Goal: Task Accomplishment & Management: Use online tool/utility

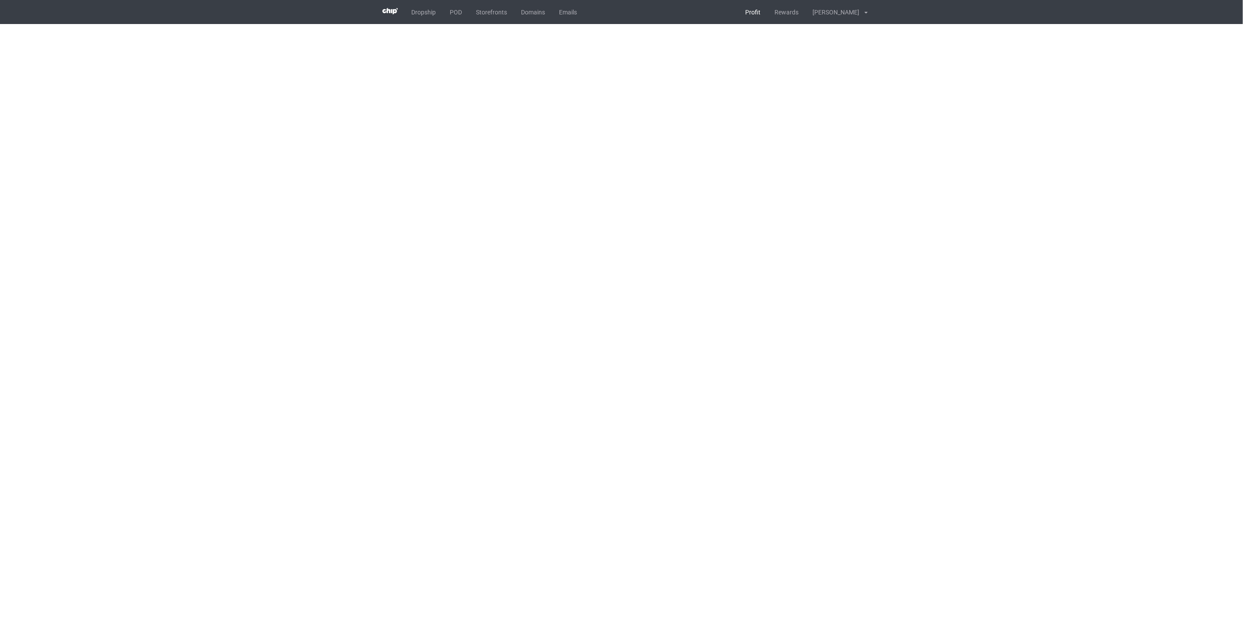
click at [758, 9] on link "Profit" at bounding box center [753, 12] width 29 height 24
click at [460, 14] on link "POD" at bounding box center [456, 12] width 26 height 24
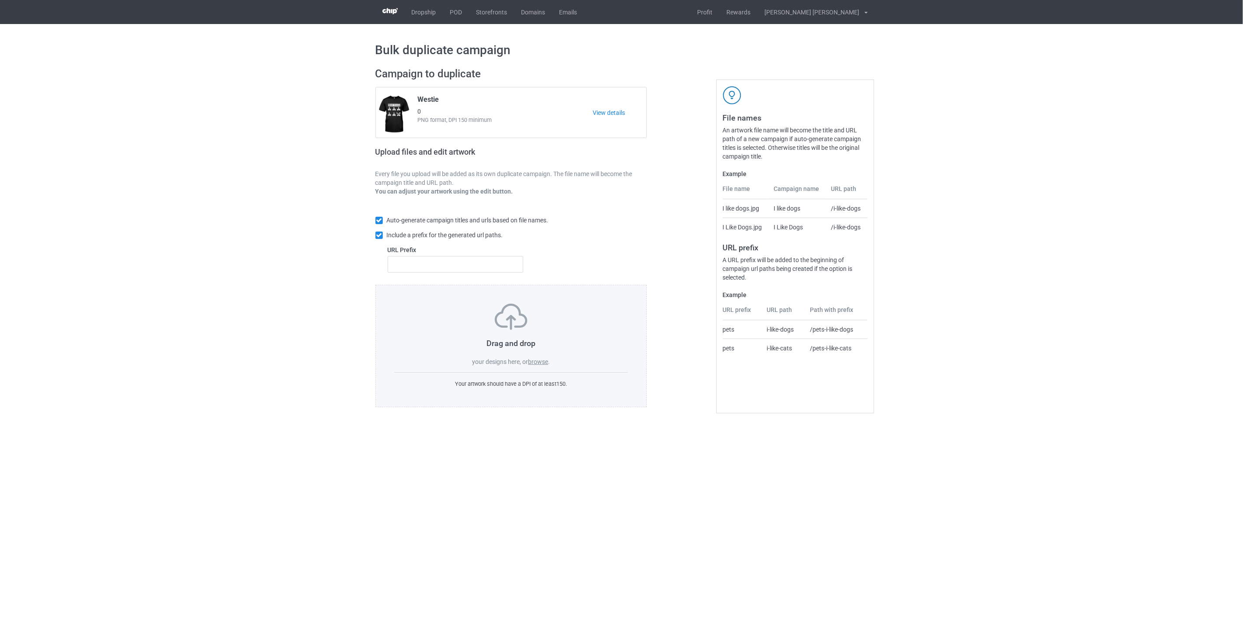
click at [536, 361] on label "browse" at bounding box center [538, 361] width 20 height 7
click at [0, 0] on input "browse" at bounding box center [0, 0] width 0 height 0
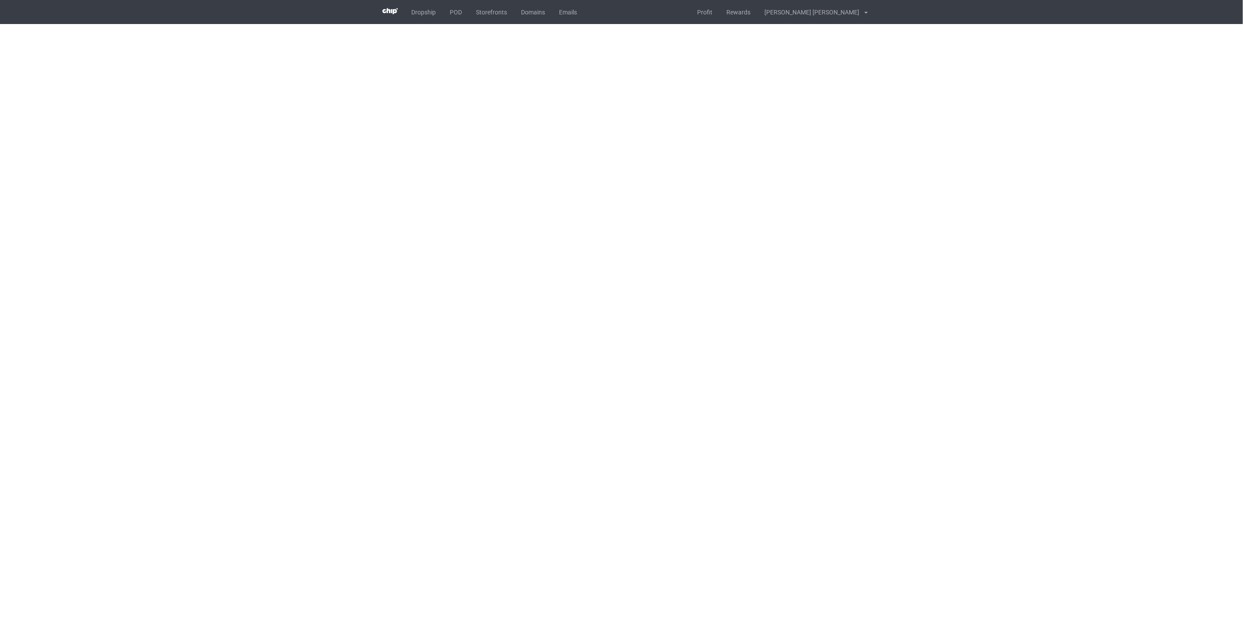
click at [319, 128] on body "Dropship POD Storefronts Domains Emails Profit Rewards Nguyen Tan Khoa Settings…" at bounding box center [621, 318] width 1243 height 637
click at [271, 180] on body "Dropship POD Storefronts Domains Emails Profit Rewards Nguyen Tan Khoa Settings…" at bounding box center [621, 318] width 1243 height 637
click at [352, 229] on body "Dropship POD Storefronts Domains Emails Profit Rewards Nguyen Tan Khoa Settings…" at bounding box center [621, 318] width 1243 height 637
click at [312, 299] on body "Dropship POD Storefronts Domains Emails Profit Rewards Nguyen Tan Khoa Settings…" at bounding box center [621, 318] width 1243 height 637
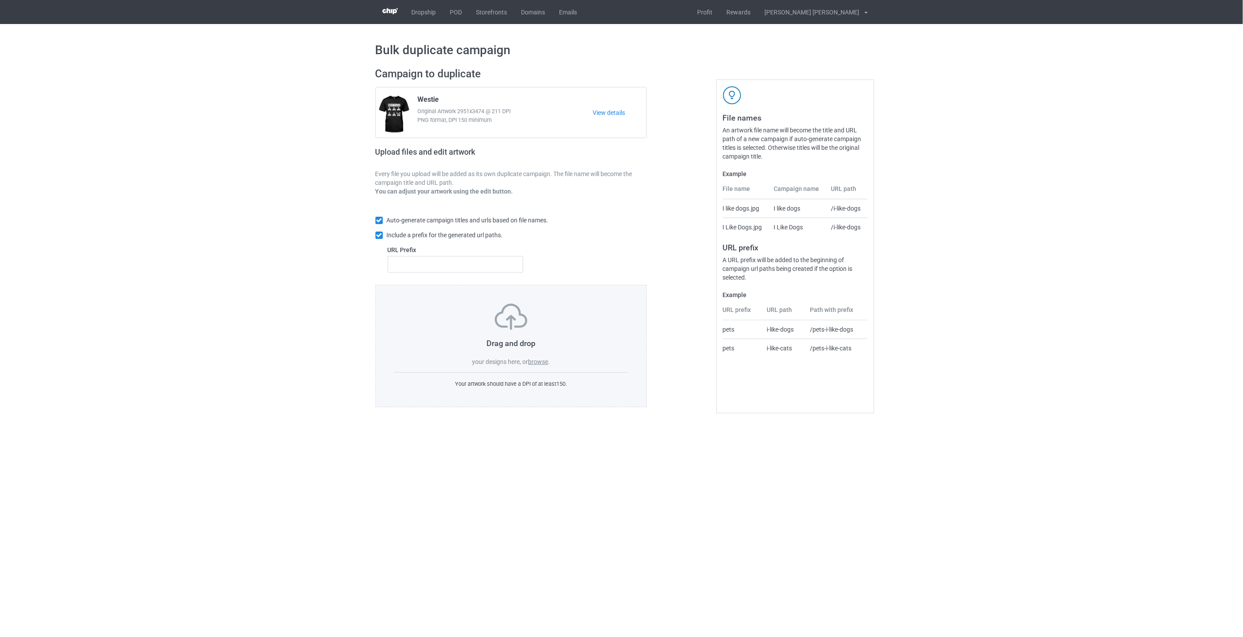
click at [538, 363] on label "browse" at bounding box center [538, 361] width 20 height 7
click at [0, 0] on input "browse" at bounding box center [0, 0] width 0 height 0
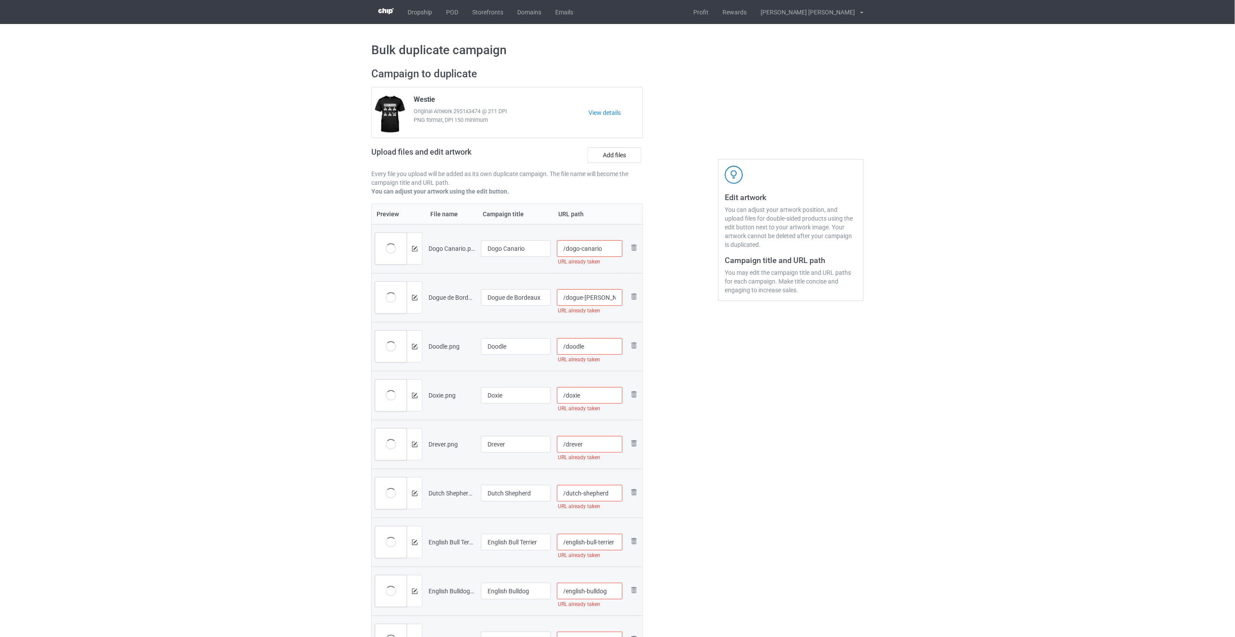
click at [613, 246] on input "/dogo-canario" at bounding box center [590, 248] width 66 height 17
drag, startPoint x: 619, startPoint y: 252, endPoint x: 602, endPoint y: 249, distance: 17.3
click at [602, 249] on input "/dogo-canario-tra2" at bounding box center [590, 248] width 66 height 17
type input "/dogo-canario-tra2"
click at [606, 297] on input "/dogue-de-bordeaux" at bounding box center [590, 297] width 66 height 17
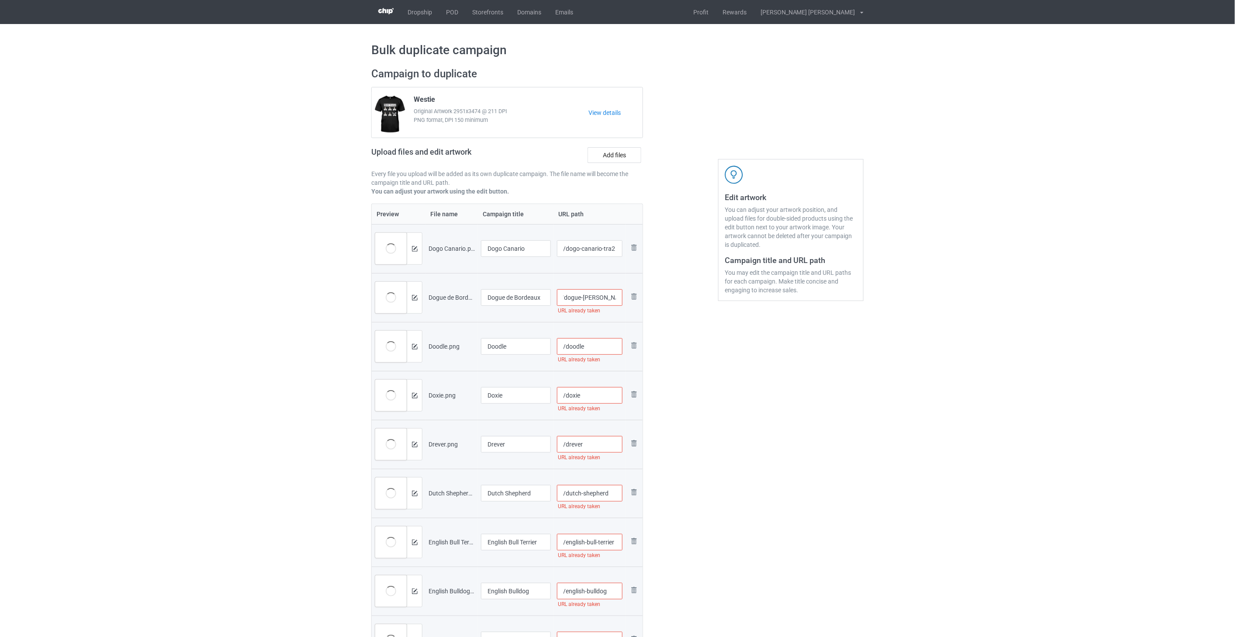
paste input "-tra2"
type input "/dogue-de-bordeaux-tra2"
click at [600, 351] on input "/doodle" at bounding box center [590, 346] width 66 height 17
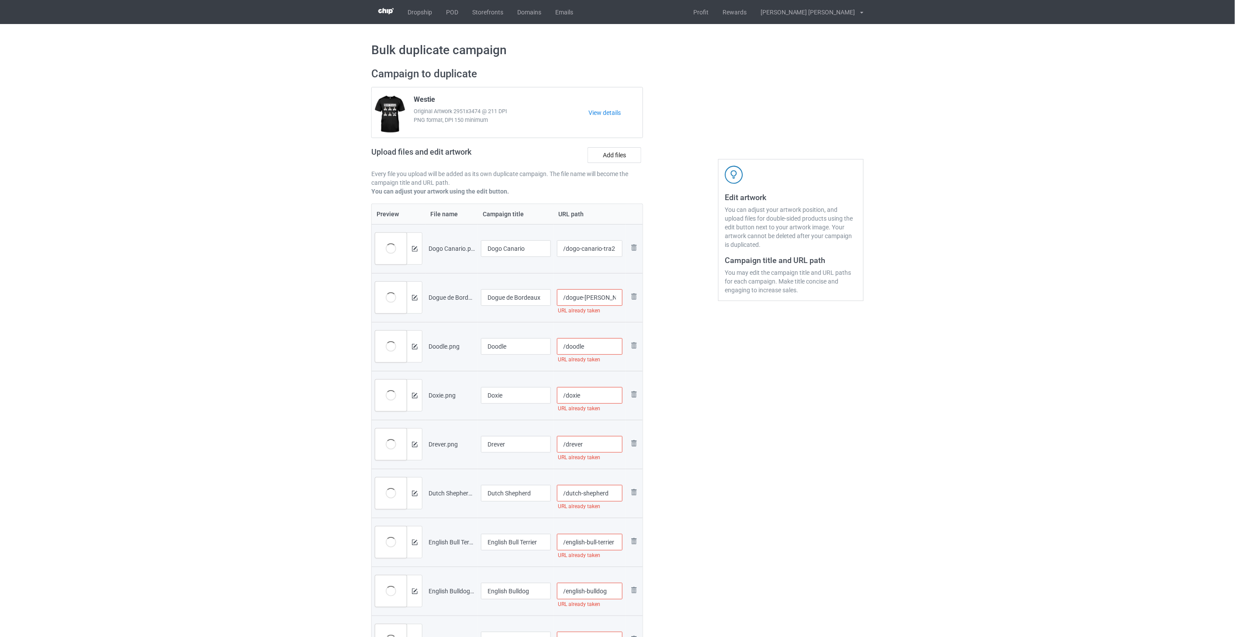
paste input "-tra2"
type input "/doodle"
click at [602, 400] on input "/doxie" at bounding box center [590, 395] width 66 height 17
paste input "-tra2"
type input "/doxie"
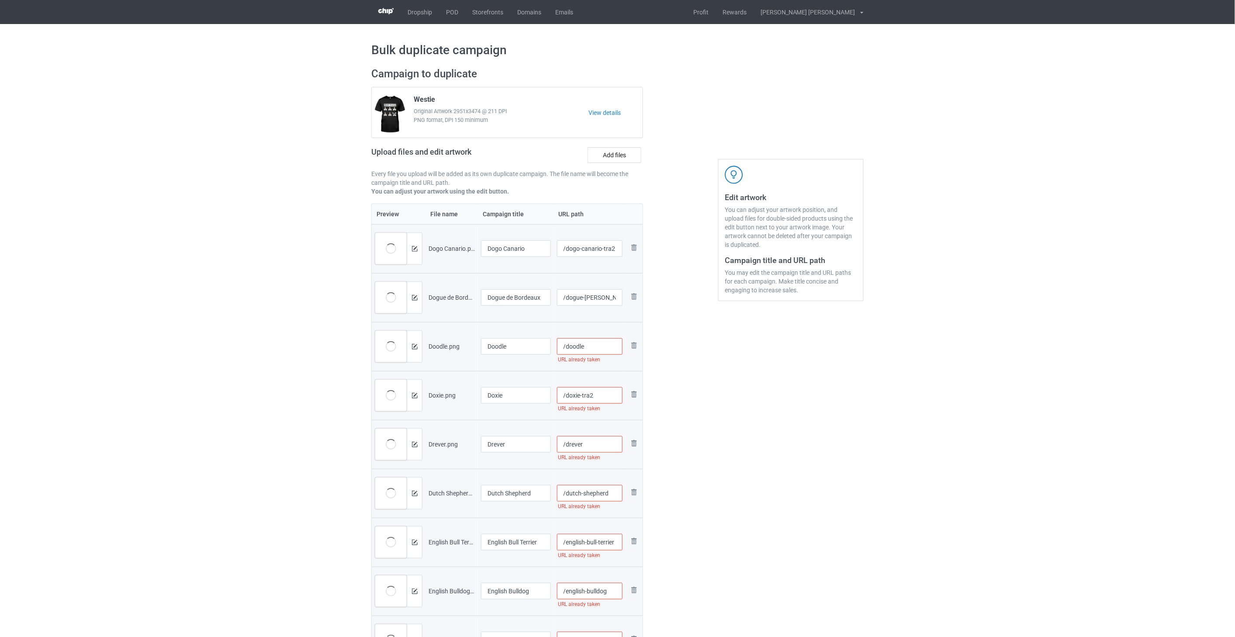
type input "/doodle-tra2"
paste input "-tra2"
type input "/doxie-tra2"
click at [598, 442] on input "/drever" at bounding box center [590, 444] width 66 height 17
paste input "-tra2"
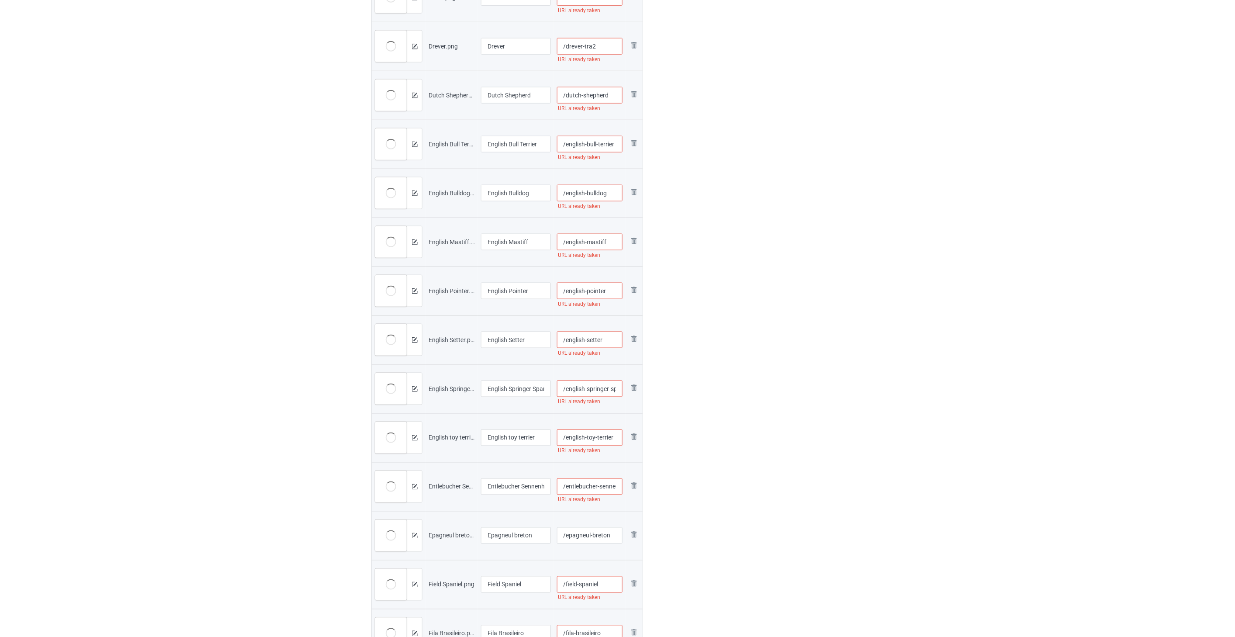
type input "/drever"
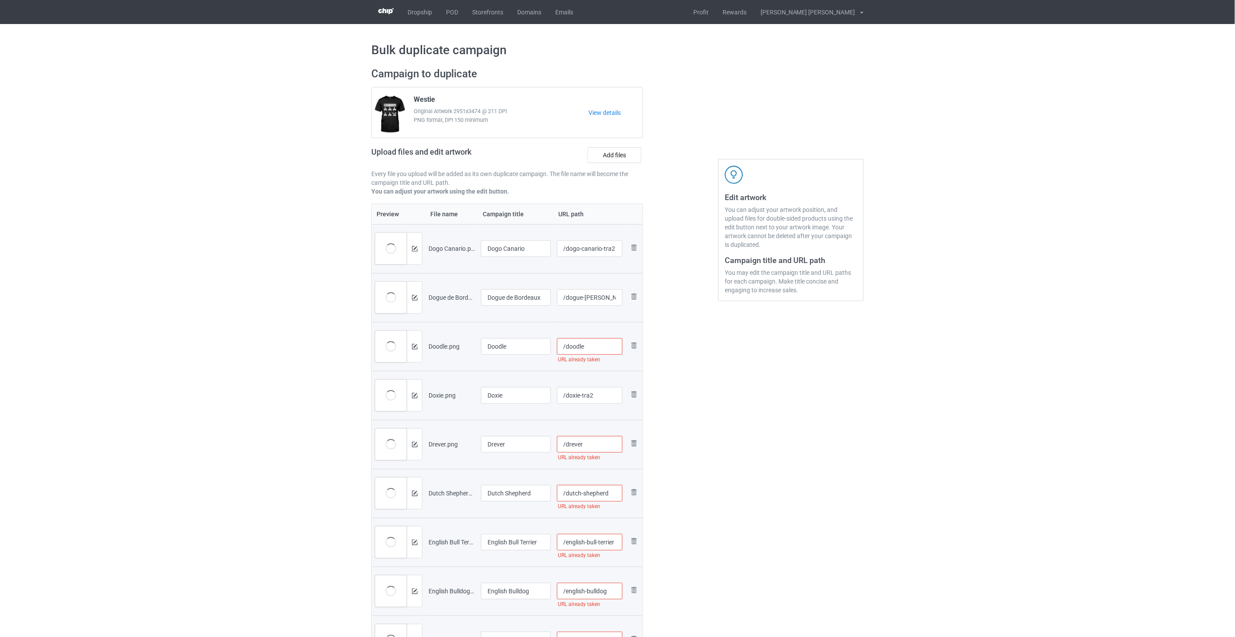
click at [597, 348] on input "/doodle" at bounding box center [590, 346] width 66 height 17
paste input "-tra2"
type input "/doodle-tra2"
click at [599, 445] on input "/drever" at bounding box center [590, 444] width 66 height 17
paste input "-tra2"
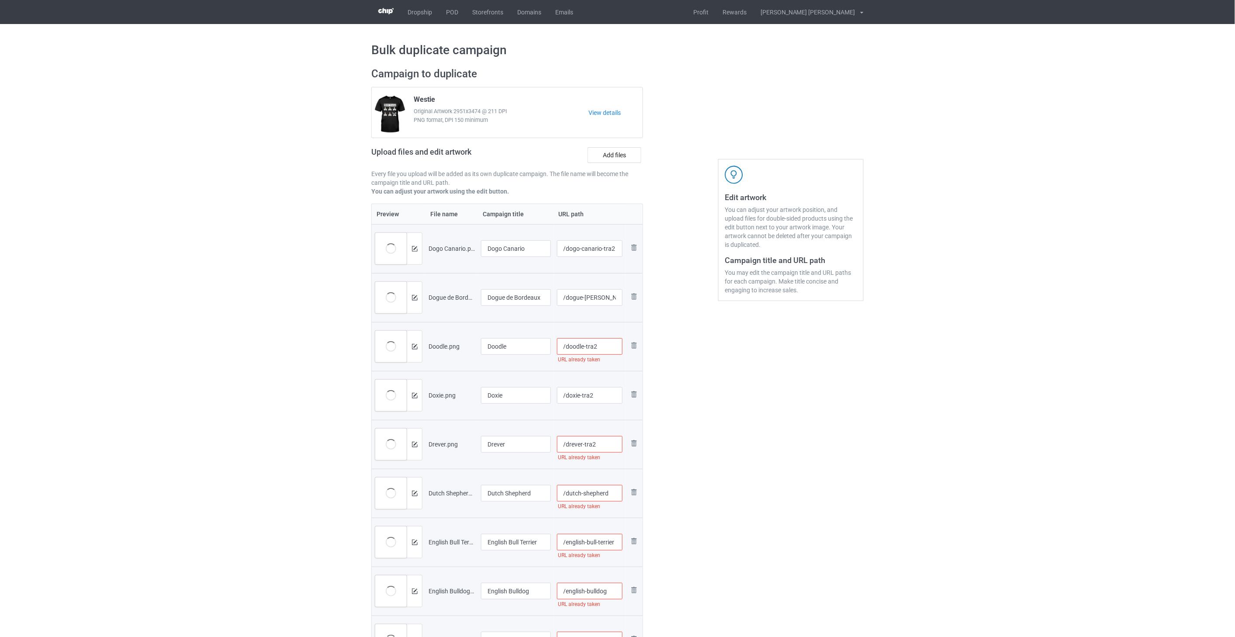
type input "/drever-tra2"
click at [614, 494] on input "/dutch-shepherd" at bounding box center [590, 493] width 66 height 17
paste input "-tra2"
type input "/dutch-shepherd-tra2"
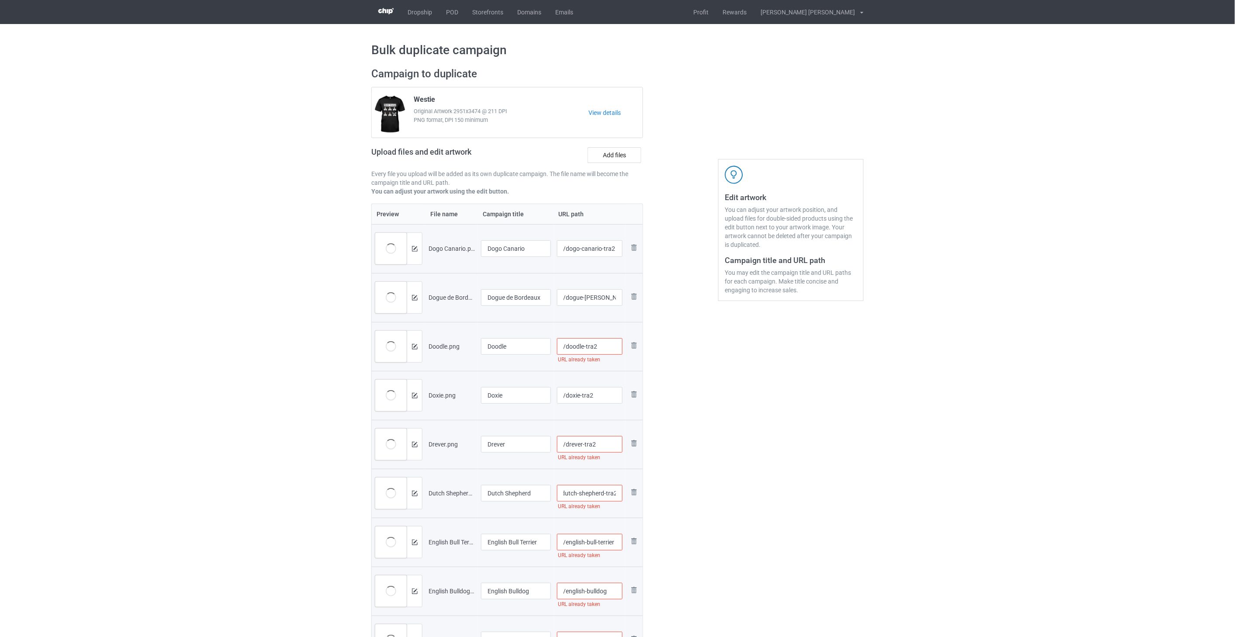
click at [617, 543] on input "/english-bull-terrier" at bounding box center [590, 542] width 66 height 17
paste input "-tra2"
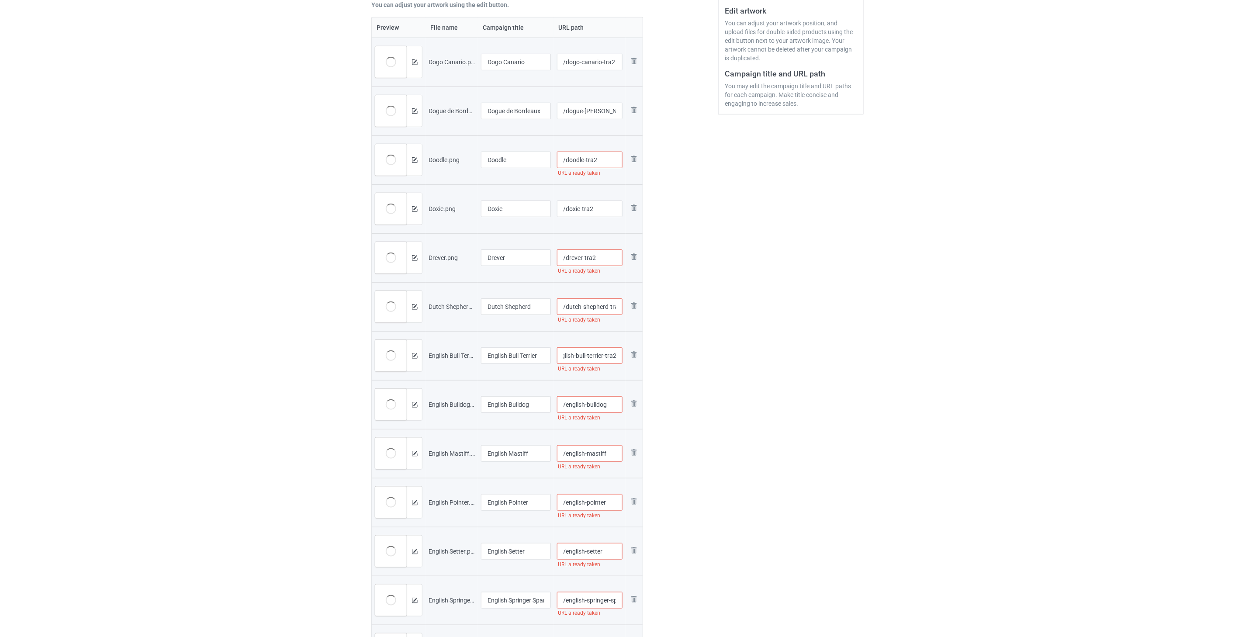
scroll to position [194, 0]
type input "/english-bull-terrier-tra2"
click at [610, 396] on input "/english-bulldog" at bounding box center [590, 397] width 66 height 17
paste input "-tra2"
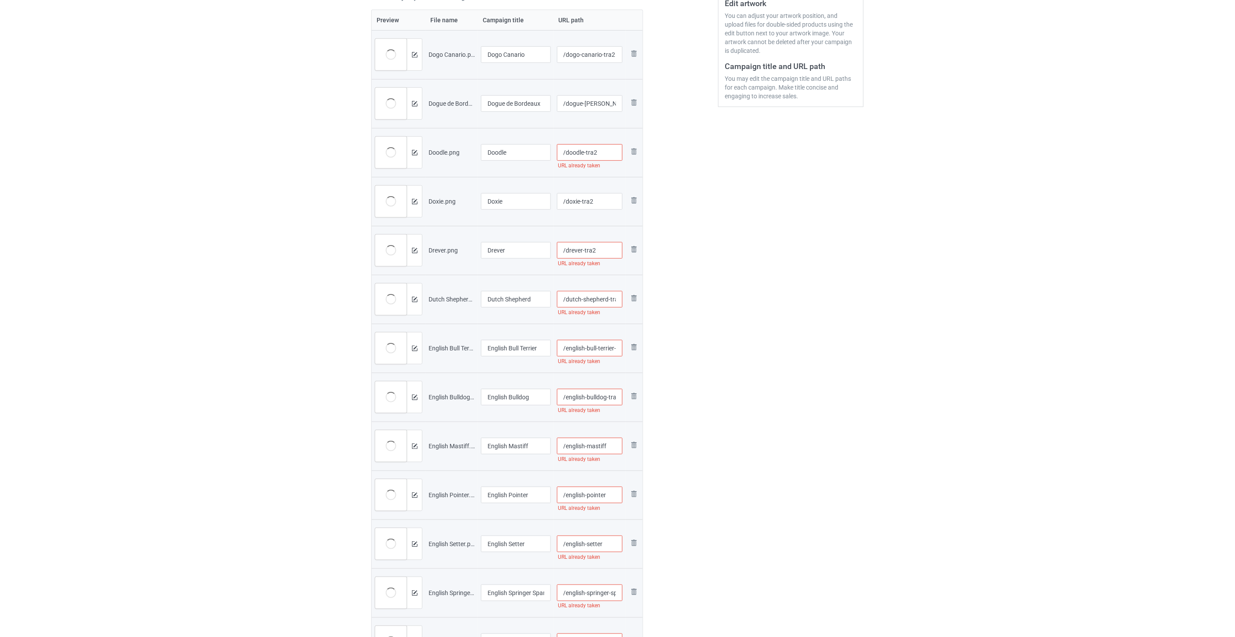
scroll to position [0, 3]
type input "/english-bulldog-tra2"
click at [614, 446] on input "/english-mastiff" at bounding box center [590, 446] width 66 height 17
type input "/drever"
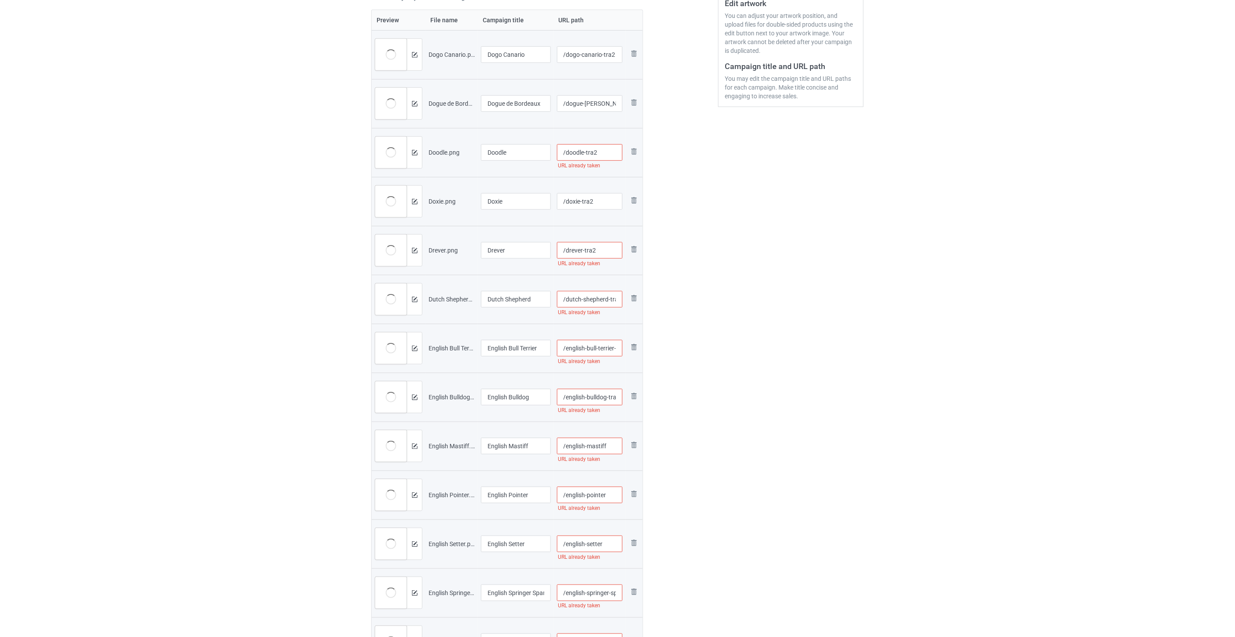
type input "/dutch-shepherd"
type input "/english-bull-terrier"
type input "/english-bulldog"
paste input "-tra2"
type input "/english-mastiff-tra2"
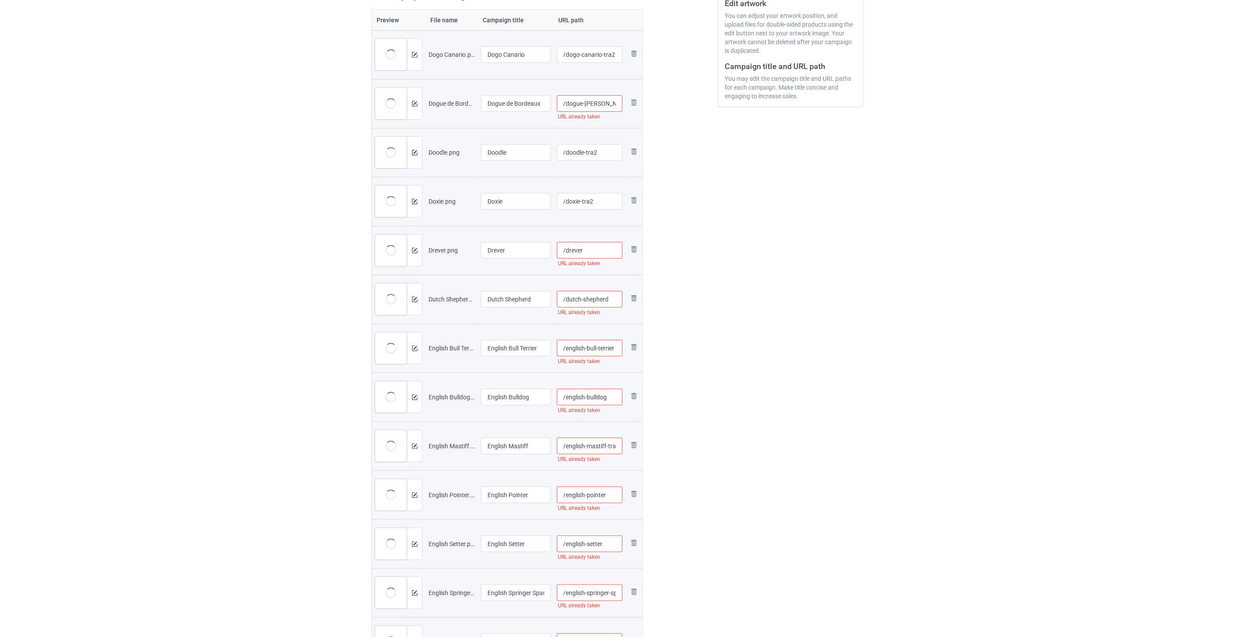
scroll to position [0, 3]
type input "/drever-tra2"
type input "/english-mastiff"
click at [617, 496] on input "/english-pointer" at bounding box center [590, 495] width 66 height 17
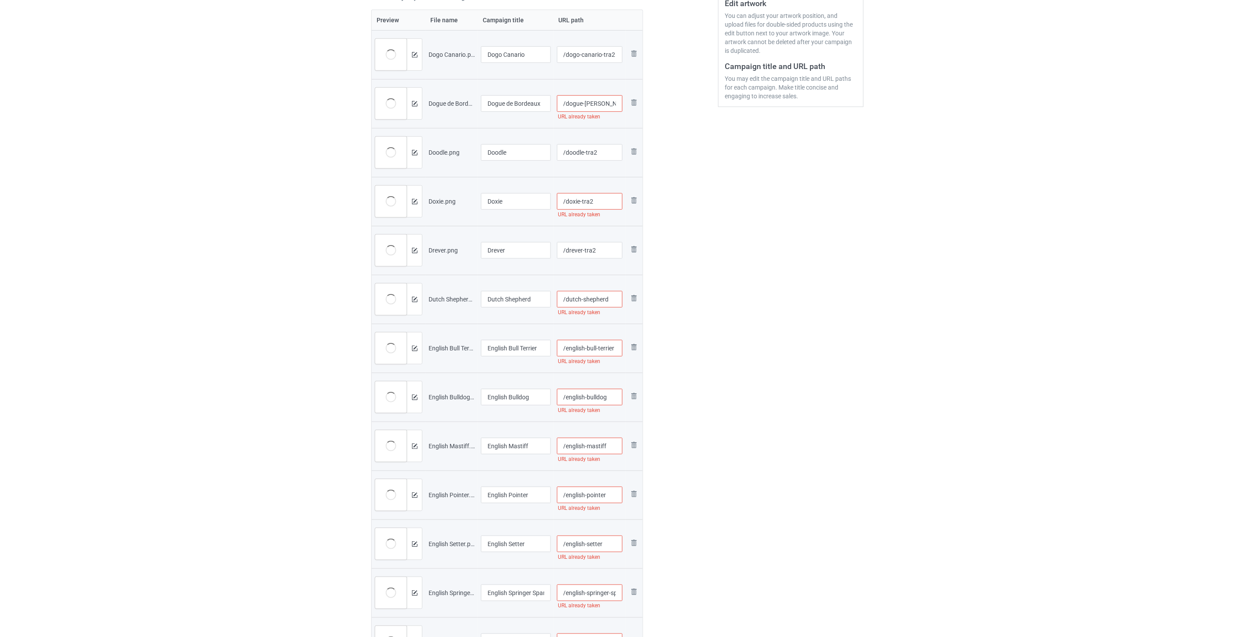
type input "/drever-tra2"
type input "/dutch-shepherd-tra2"
paste input "-tra2"
type input "/english-bull-terrier"
type input "/english-bulldog"
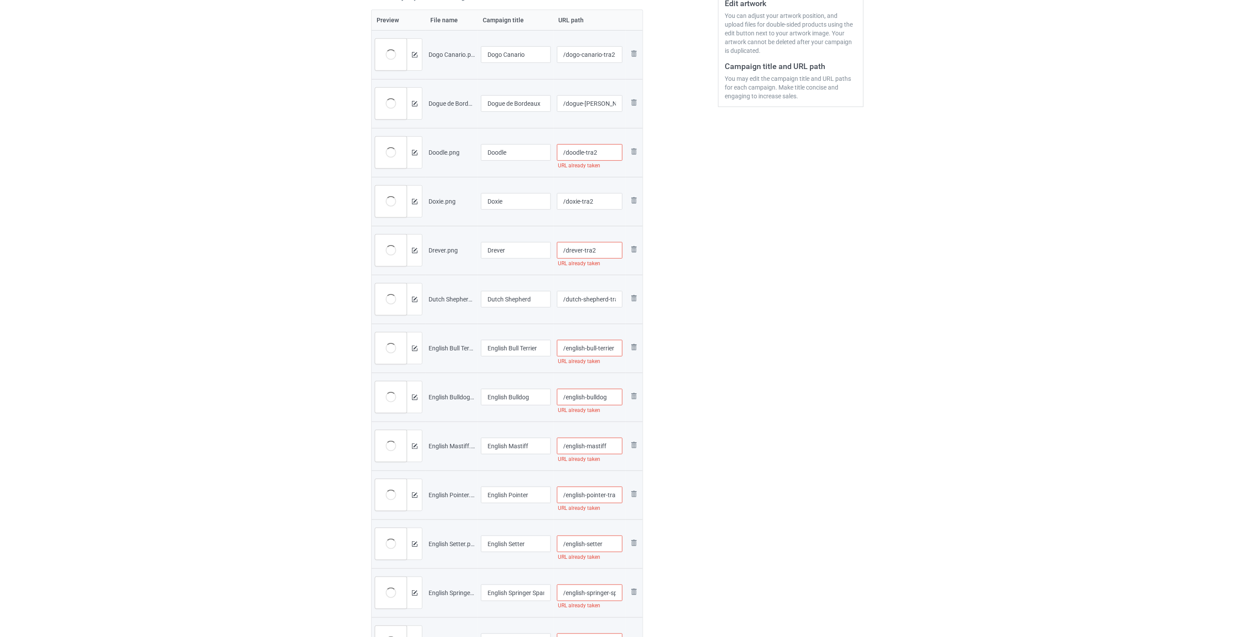
scroll to position [0, 2]
type input "/english-pointer-tra2"
click at [607, 546] on input "/english-setter" at bounding box center [590, 544] width 66 height 17
type input "/drever"
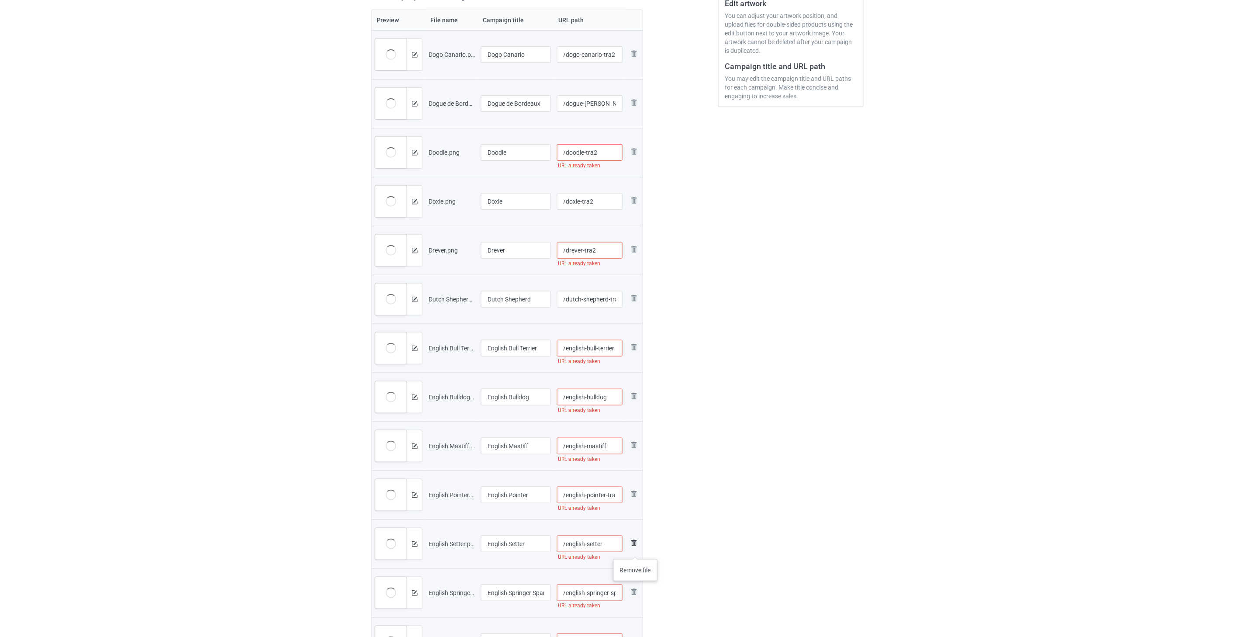
type input "/dutch-shepherd"
type input "/english-pointer"
type input "/english-mastiff-tra2"
paste input "-tra2"
type input "/english-setter-tra2"
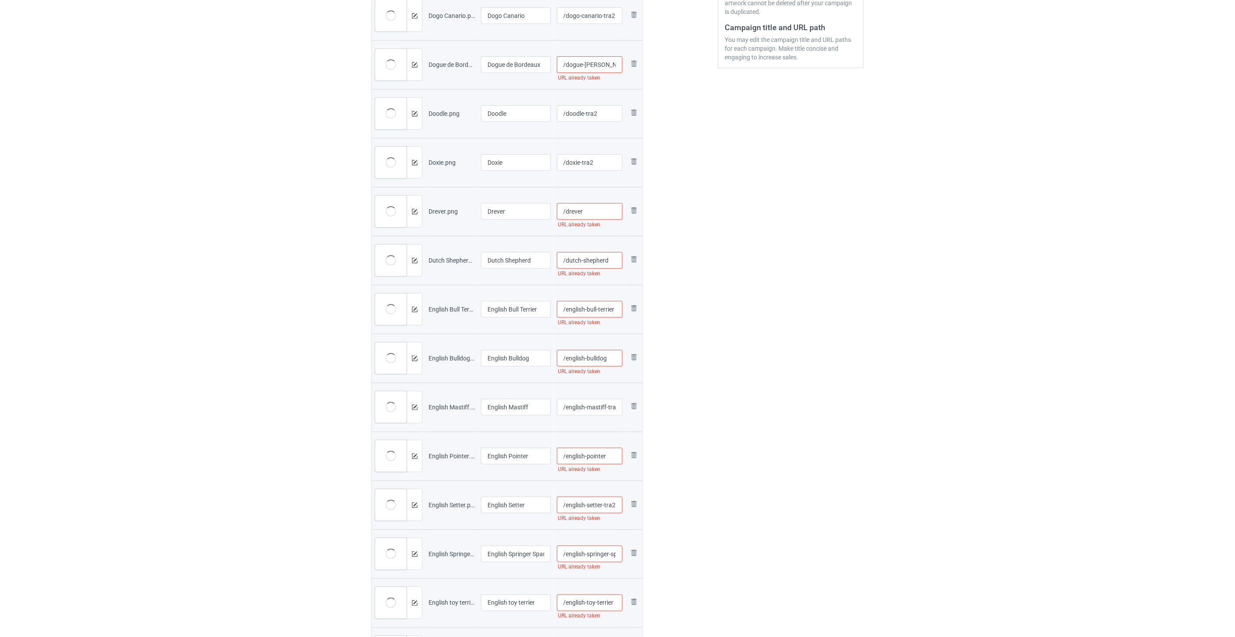
type input "/drever-tra2"
type input "/dutch-shepherd-tra2"
type input "/english-setter"
type input "/english-pointer-tra2"
type input "/english-mastiff"
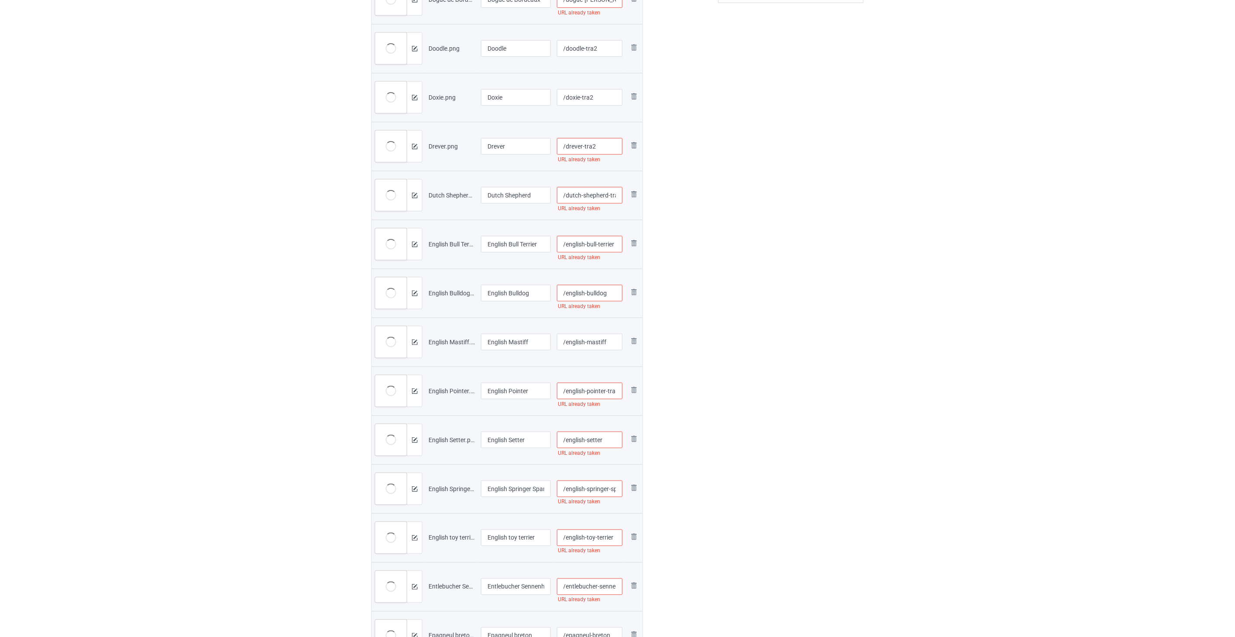
scroll to position [340, 0]
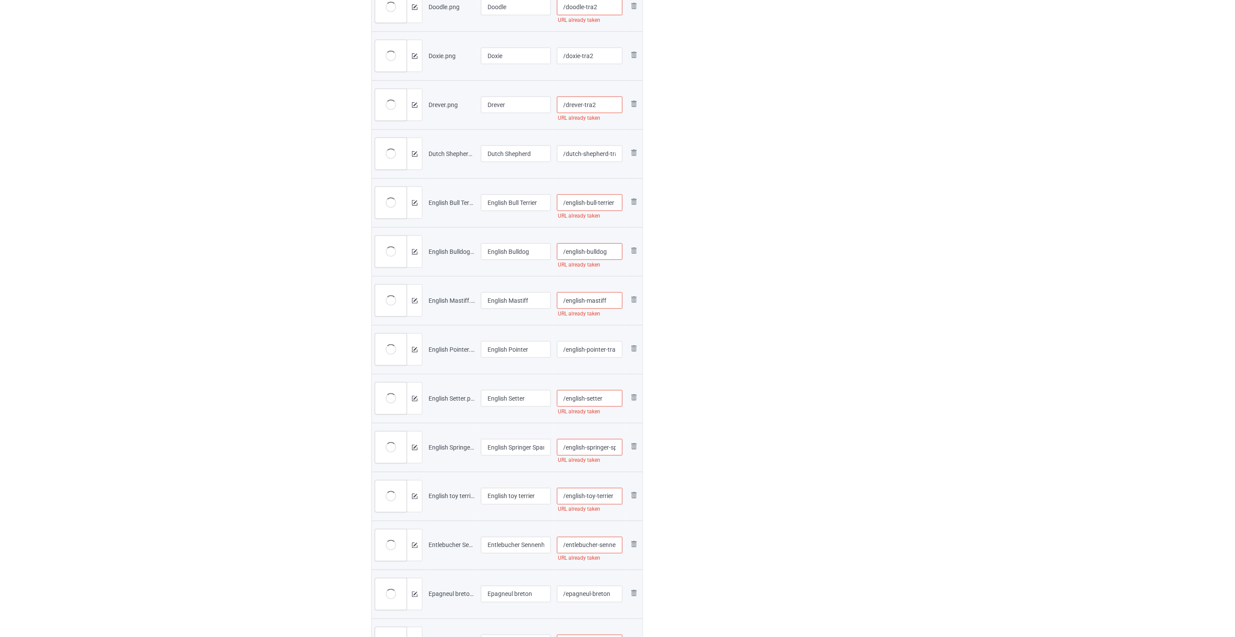
drag, startPoint x: 591, startPoint y: 448, endPoint x: 593, endPoint y: 436, distance: 11.9
click at [592, 439] on input "/english-springer-spaniel" at bounding box center [590, 447] width 66 height 17
type input "/drever"
type input "/dutch-shepherd"
type input "/english-setter-tra2"
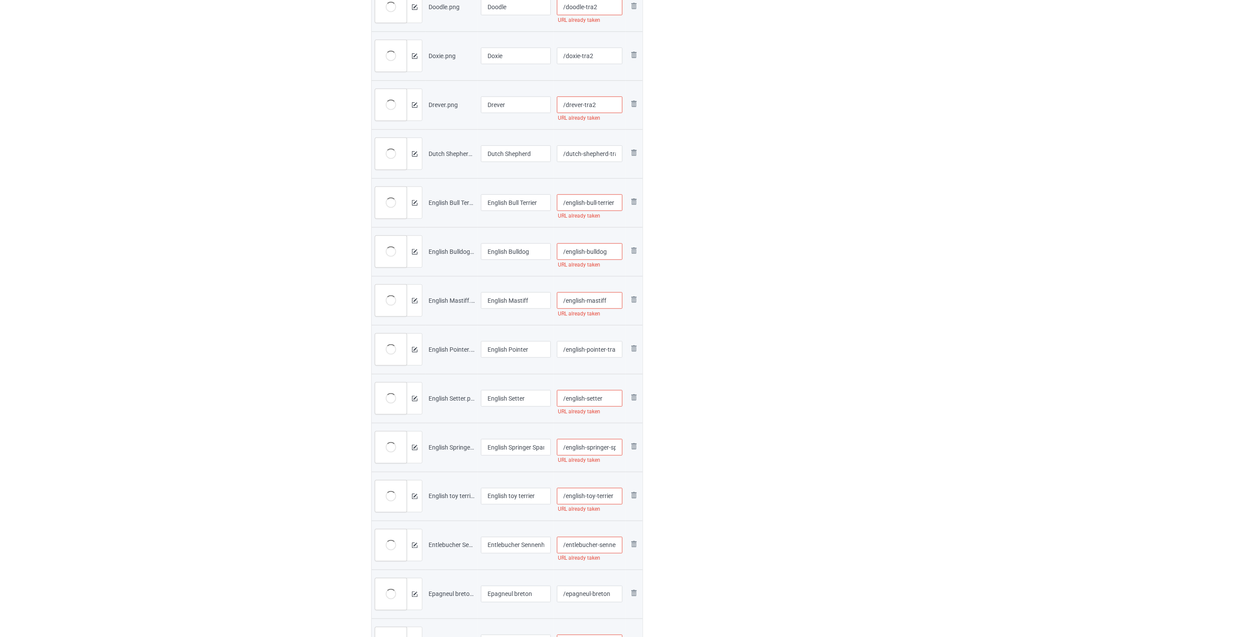
type input "/english-pointer"
type input "/english-mastiff-tra2"
paste input "-tra2"
type input "/english-springer-spaniel-tra2"
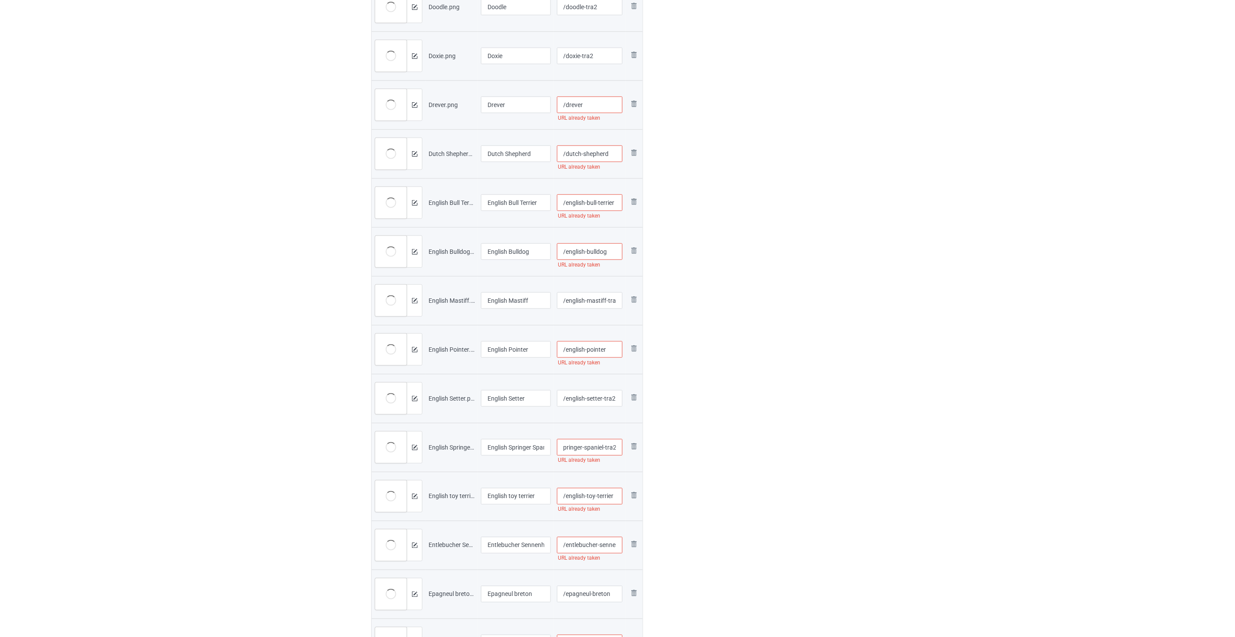
click at [615, 496] on input "/english-toy-terrier" at bounding box center [590, 496] width 66 height 17
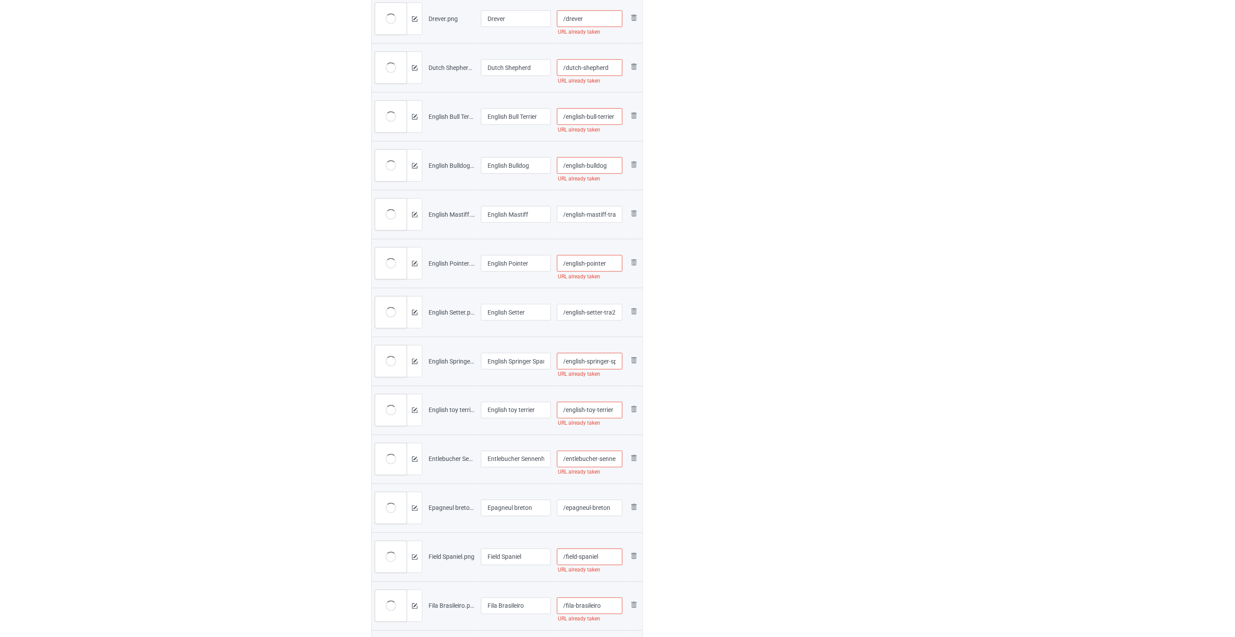
scroll to position [437, 0]
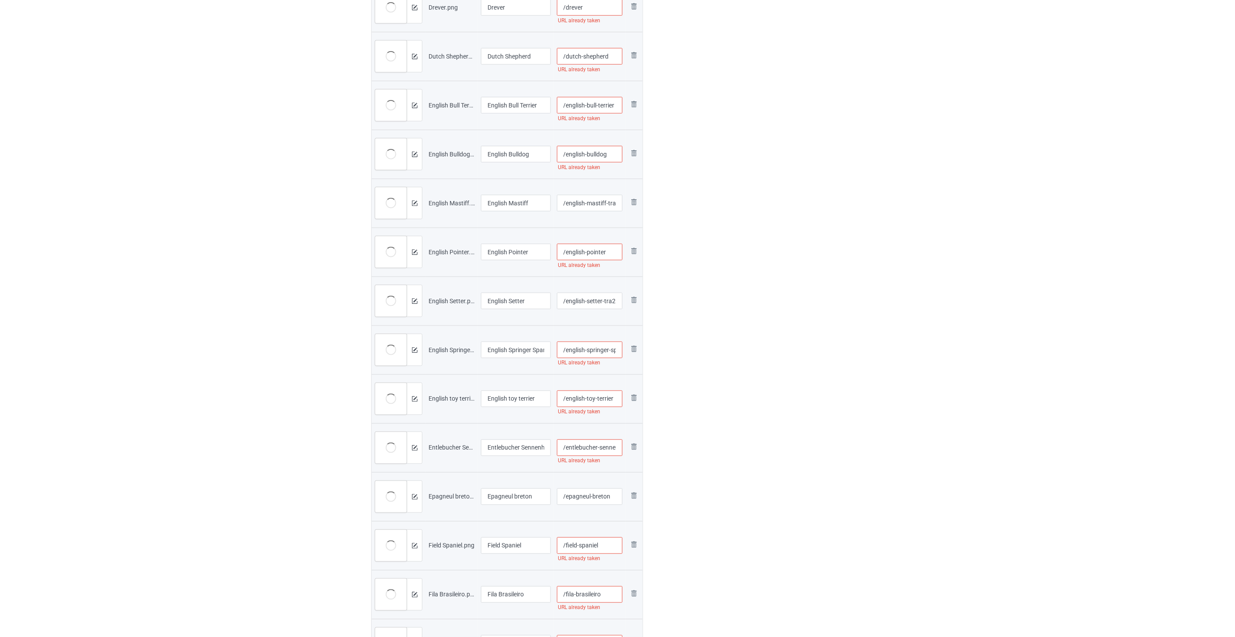
paste input "-tra2"
type input "/english-toy-terrier-tra2"
click at [599, 450] on input "/entlebucher-sennenhunde" at bounding box center [590, 448] width 66 height 17
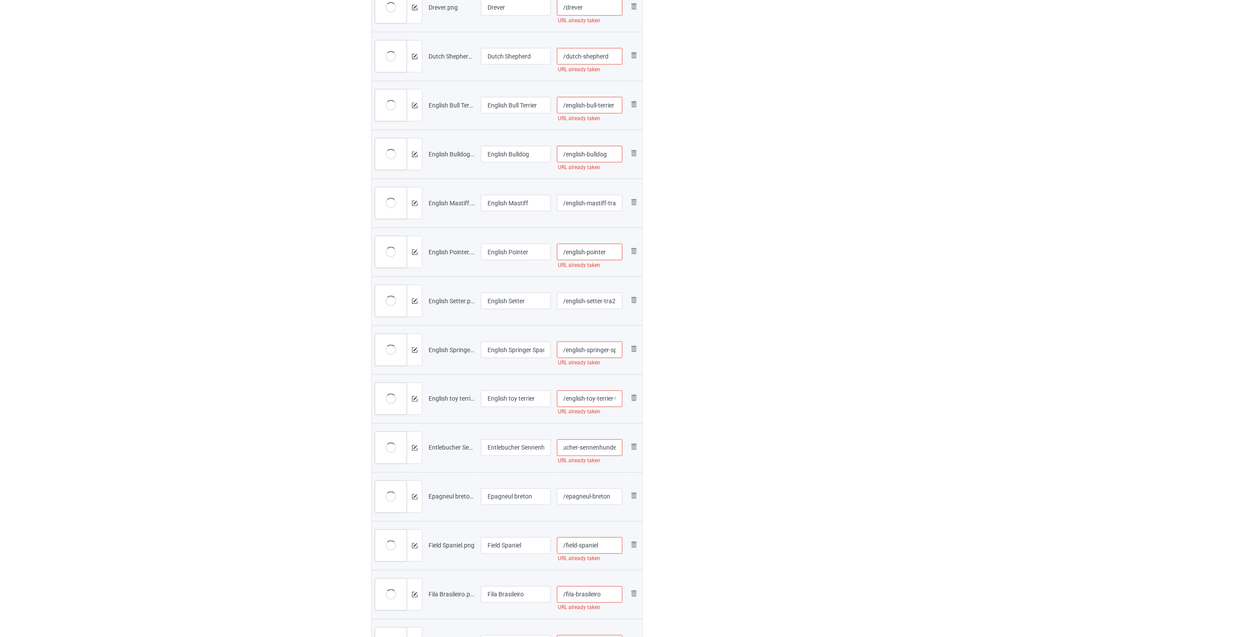
paste input "-tra2"
type input "/entlebucher-sennenhunde-tra2"
click at [610, 496] on input "/epagneul-breton" at bounding box center [590, 497] width 66 height 17
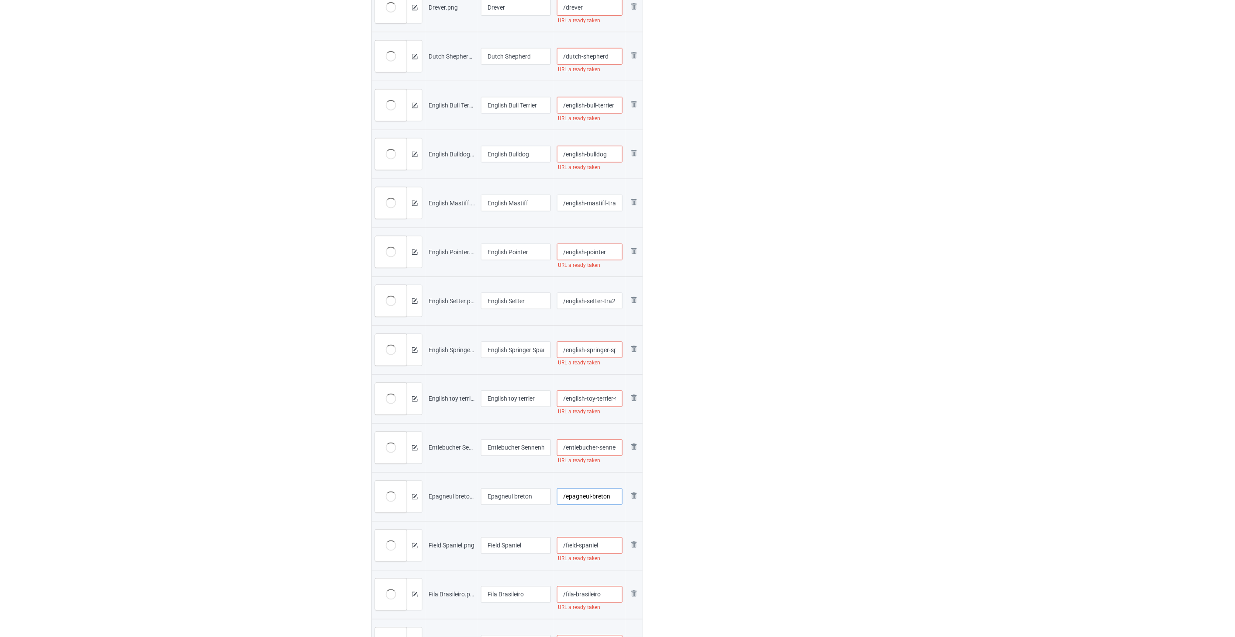
paste input "-tra2"
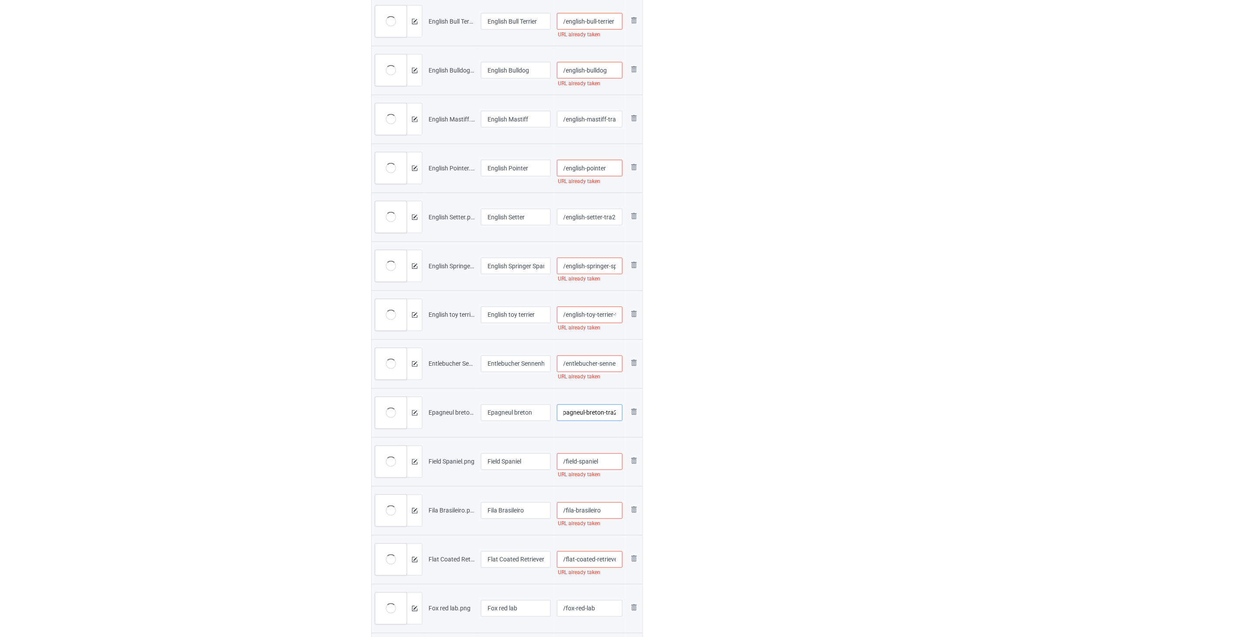
scroll to position [534, 0]
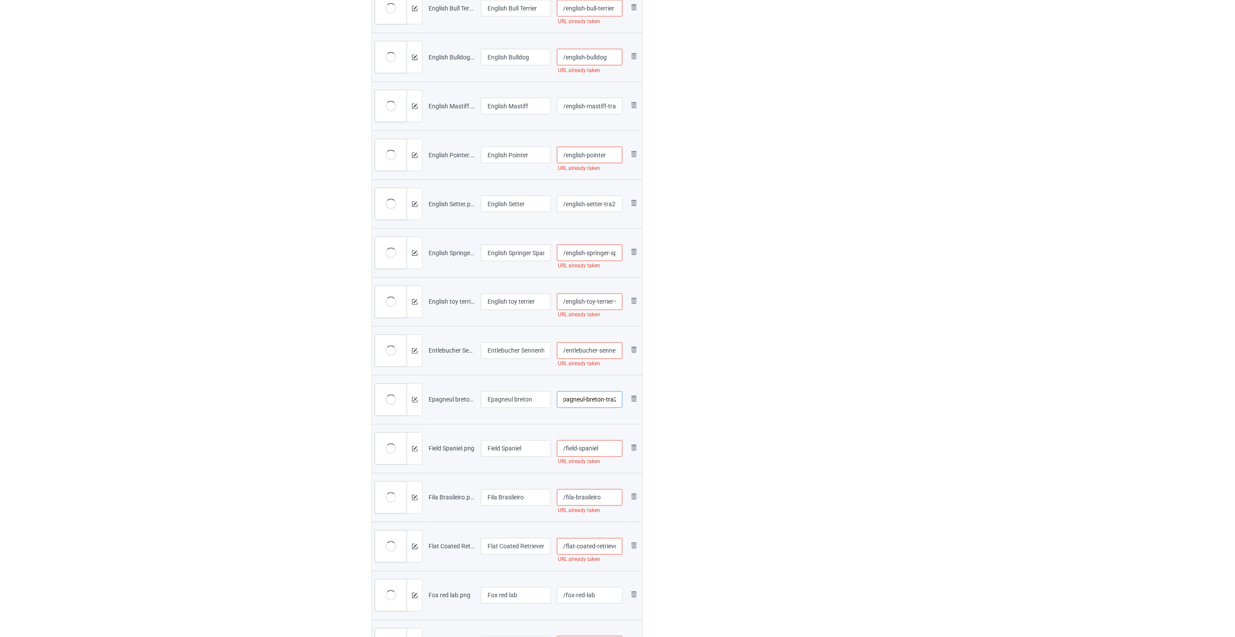
type input "/epagneul-breton-tra2"
click at [610, 449] on input "/field-spaniel" at bounding box center [590, 449] width 66 height 17
paste input "-tra2"
type input "/field-spaniel-tra2"
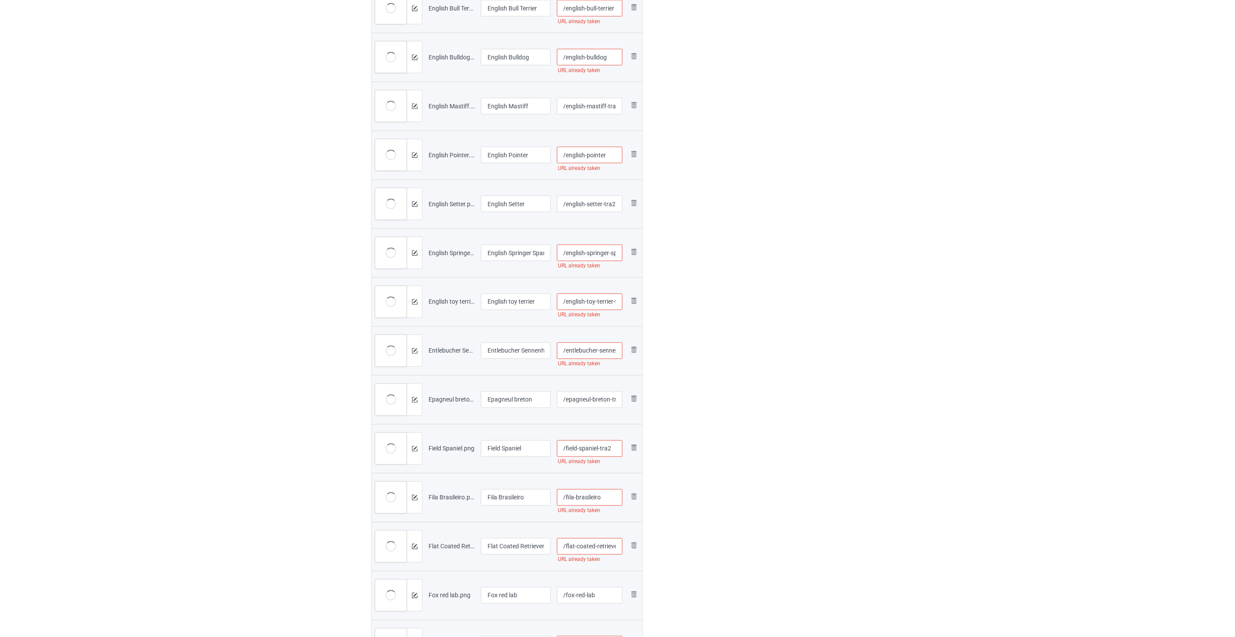
click at [611, 497] on input "/fila-brasileiro" at bounding box center [590, 497] width 66 height 17
paste input "-tra2"
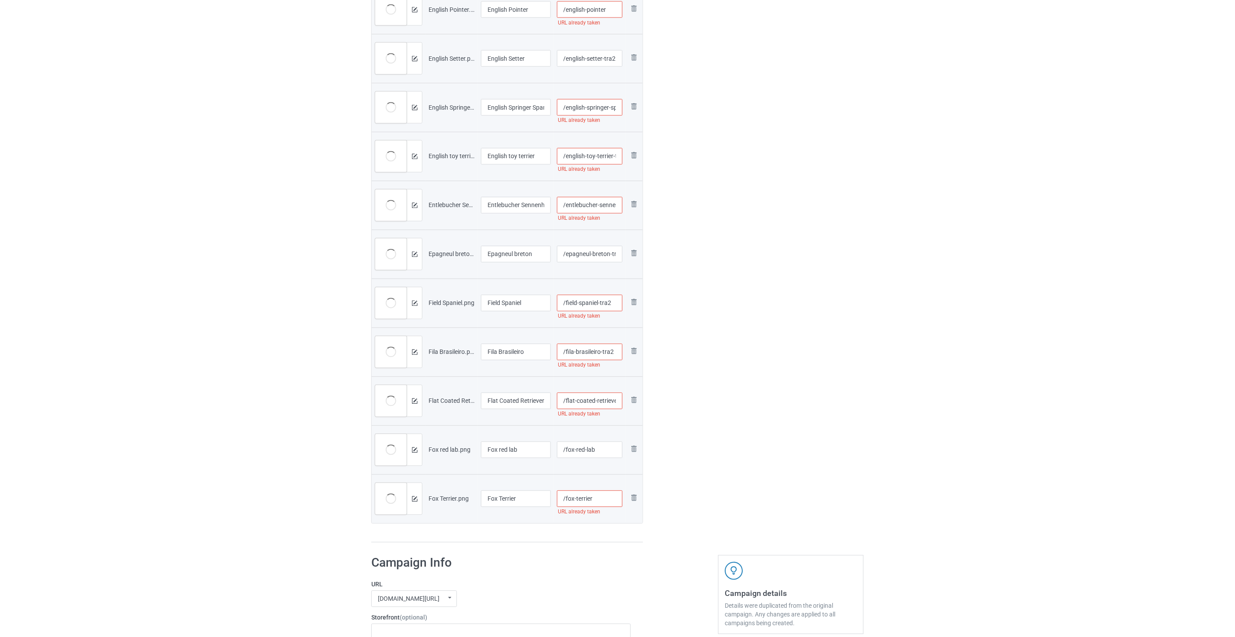
type input "/fila-brasileiro-tra2"
click at [597, 401] on input "/flat-coated-retriever" at bounding box center [590, 401] width 66 height 17
paste input "-tra2"
type input "/flat-coated-retriever-tra2"
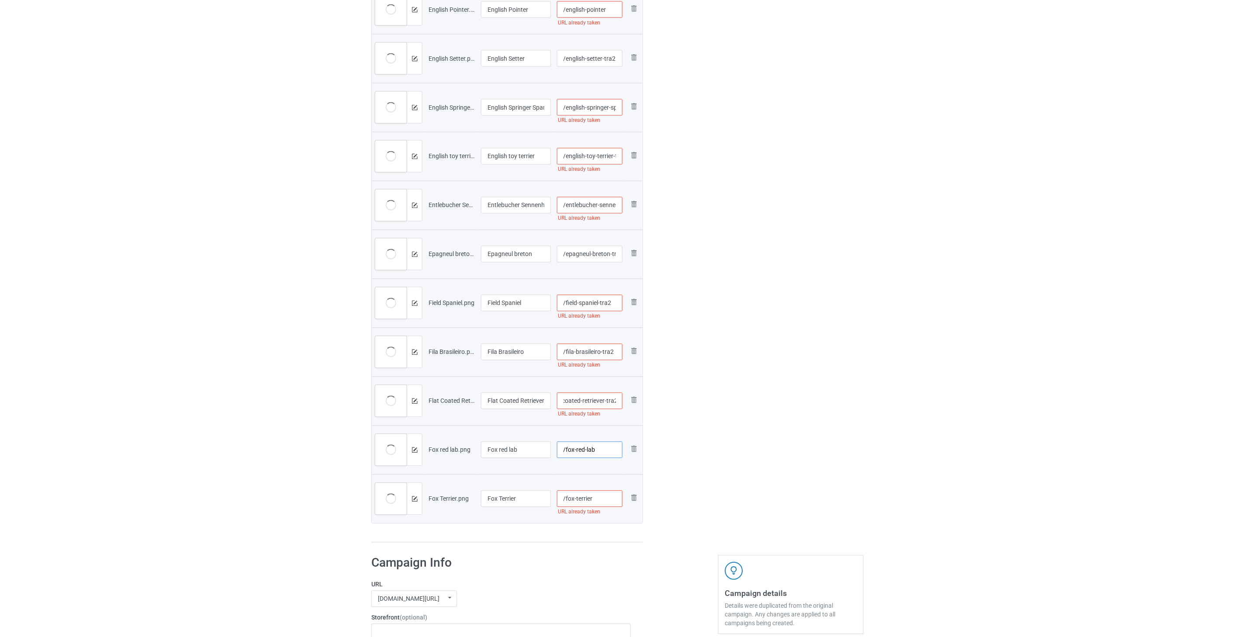
click at [596, 448] on input "/fox-red-lab" at bounding box center [590, 450] width 66 height 17
paste input "-tra2"
type input "/fox-red-lab-tra2"
click at [602, 492] on input "/fox-terrier" at bounding box center [590, 499] width 66 height 17
paste input "-tra2"
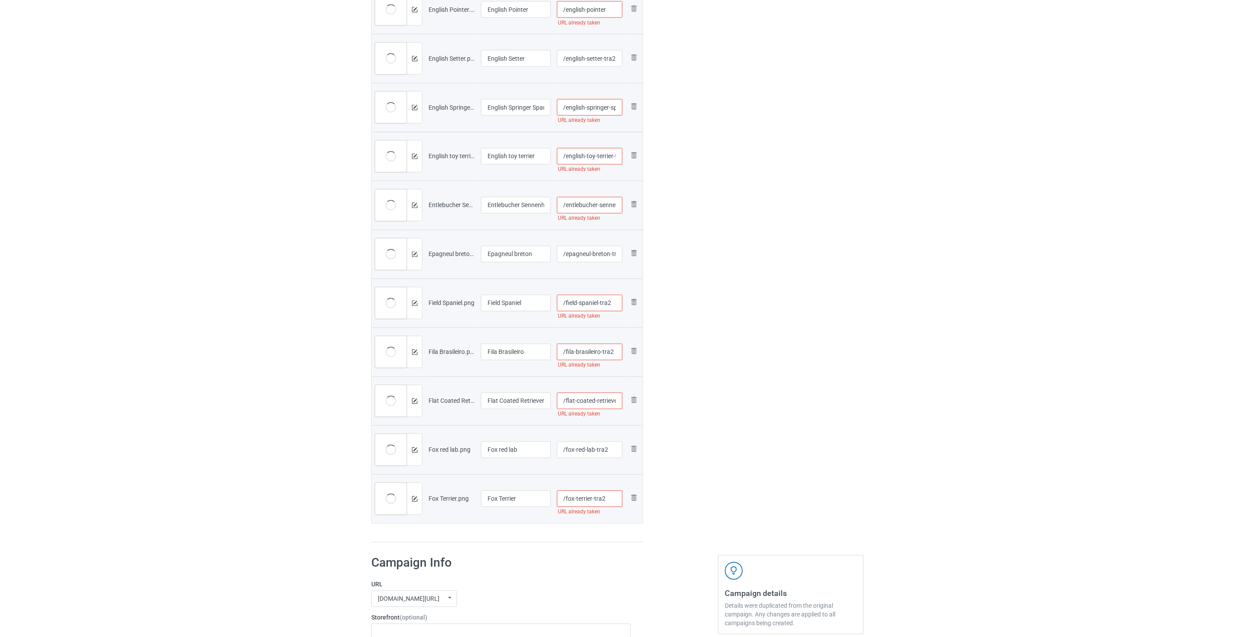
type input "/fox-terrier-tra2"
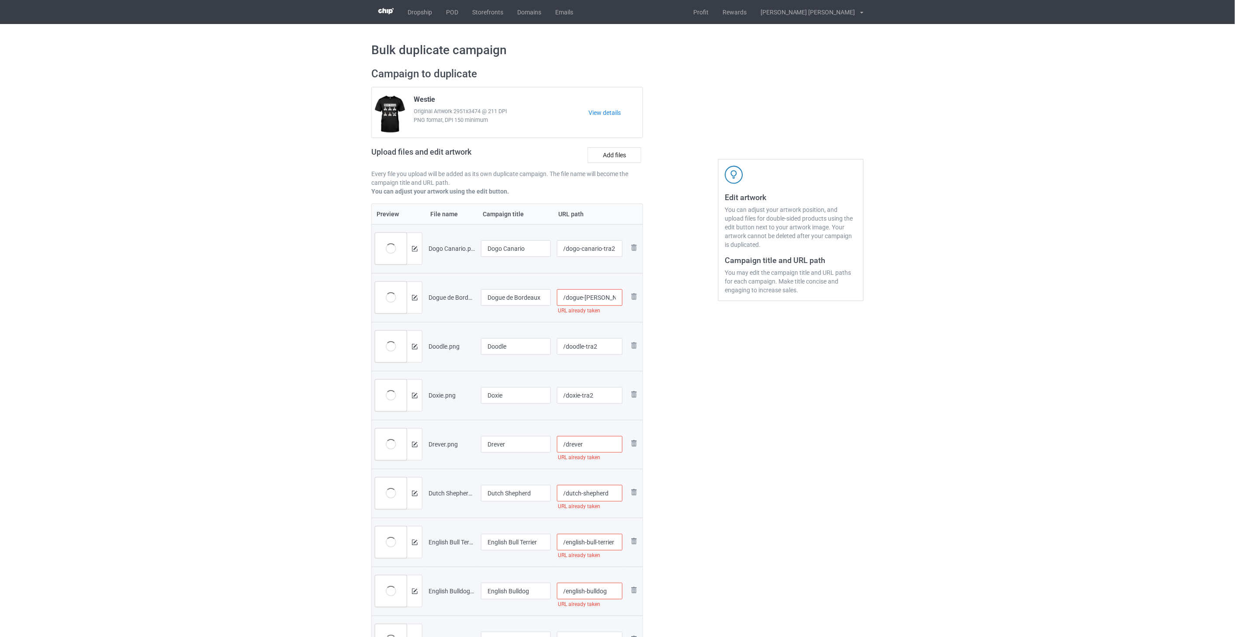
click at [597, 298] on input "/dogue-de-bordeaux-tra2" at bounding box center [590, 297] width 66 height 17
type input "/epagneul-breton"
type input "/fila-brasileiro"
type input "/english-toy-terrier"
type input "/entlebucher-sennenhunde"
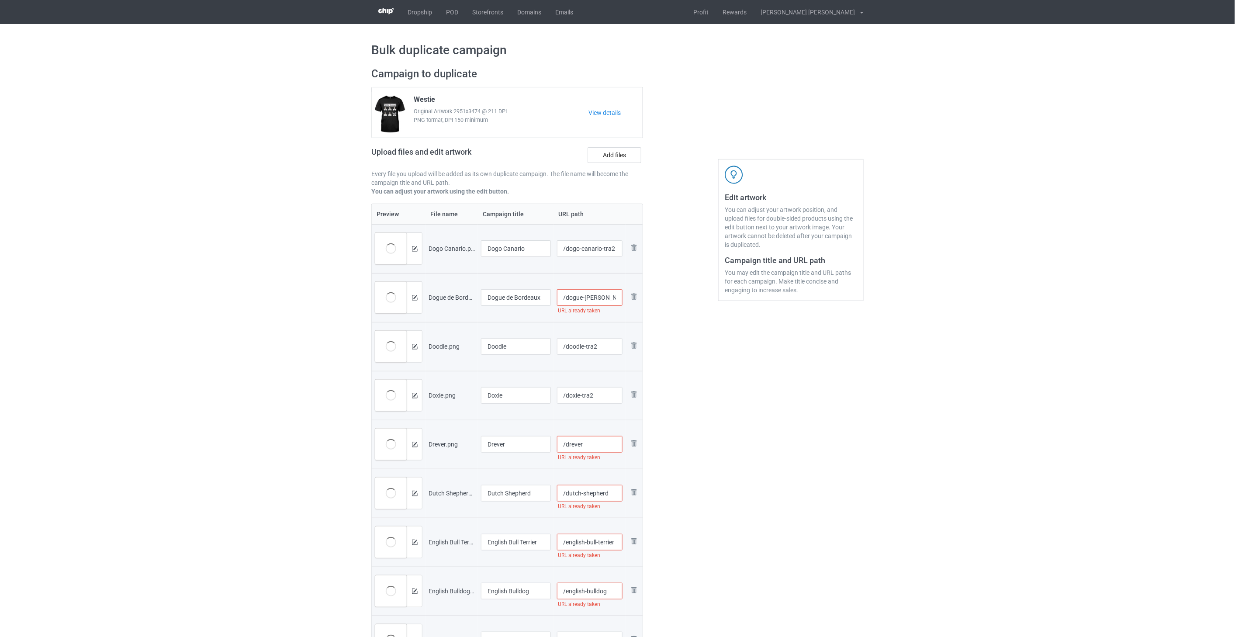
type input "/field-spaniel"
type input "/flat-coated-retriever"
type input "/fox-red-lab"
type input "/fox-terrier"
type input "/epagneul-breton-tra2"
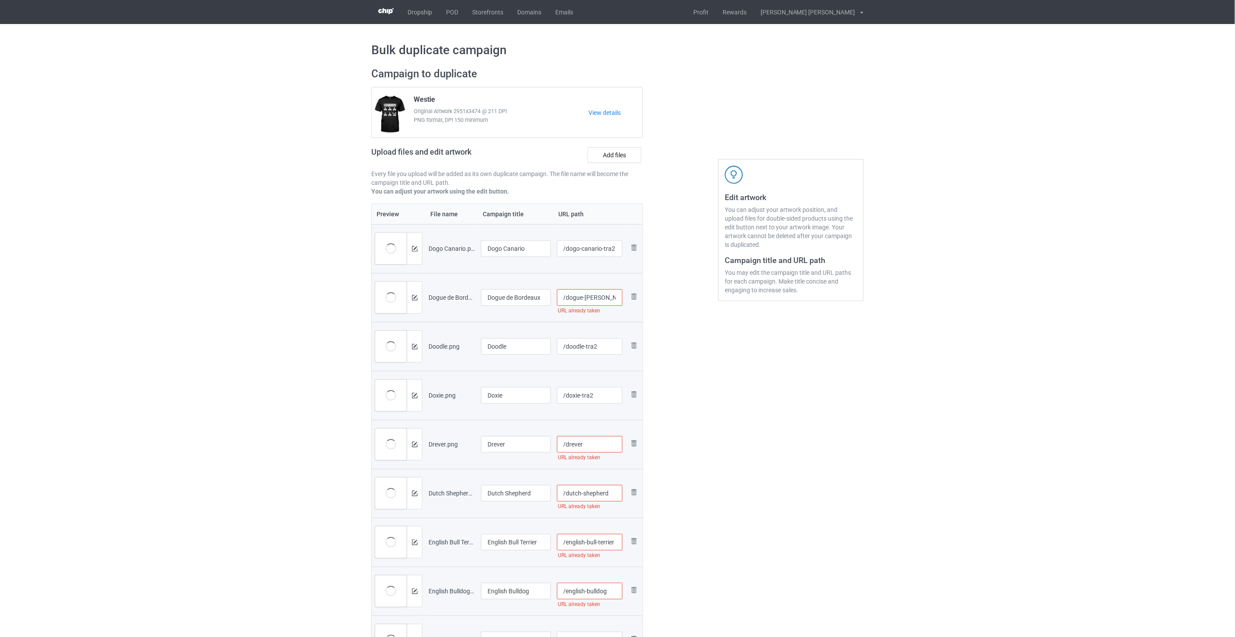
type input "/fila-brasileiro-tra2"
type input "/english-toy-terrier-tra2"
type input "/entlebucher-sennenhunde-tra2"
type input "/field-spaniel-tra2"
type input "/dogue-de-bordeaux-tra2"
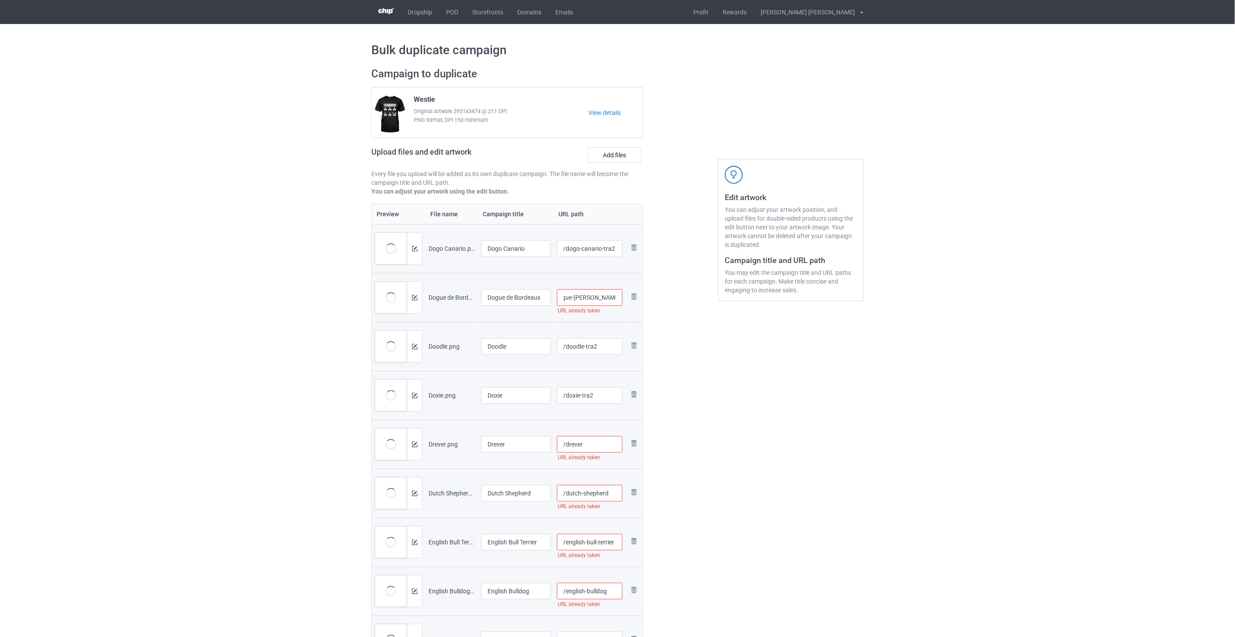
type input "/epagneul-breton-tra2"
type input "/fila-brasileiro-tra2"
type input "/entlebucher-sennenhunde-tra2"
type input "/field-spaniel-tra2"
type input "/flat-coated-retriever-tra2"
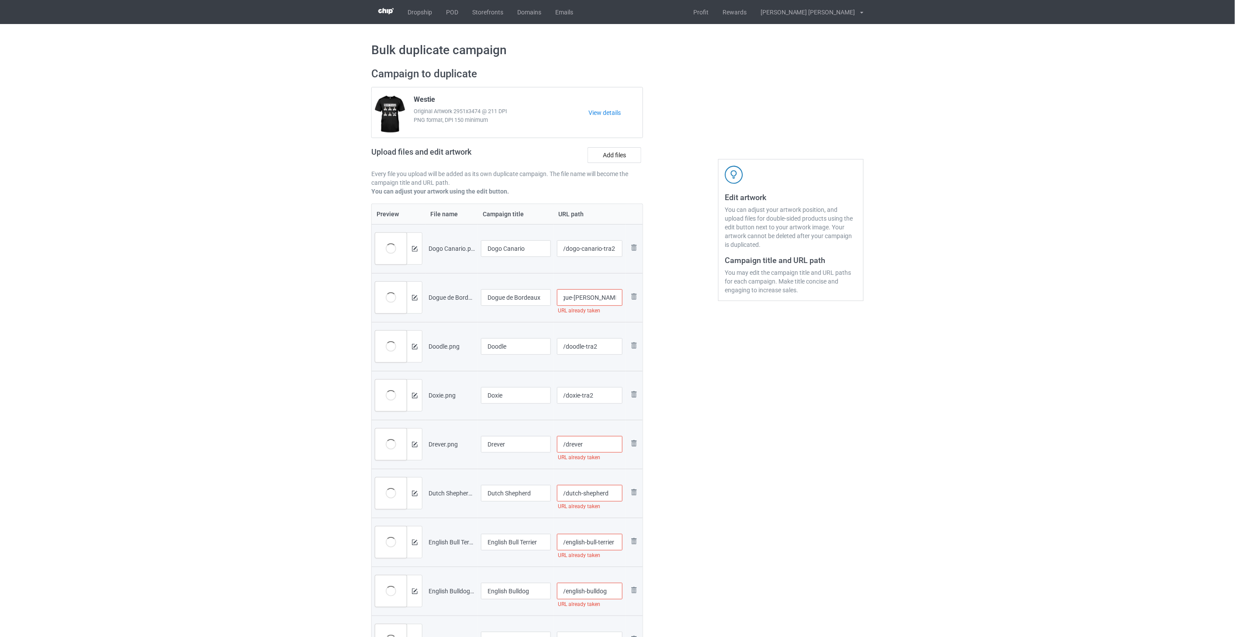
type input "/fox-red-lab"
type input "/fox-terrier"
type input "/dogue-de-bordeaux-tra2"
click at [587, 443] on input "/drever" at bounding box center [590, 444] width 66 height 17
paste input "-tra2"
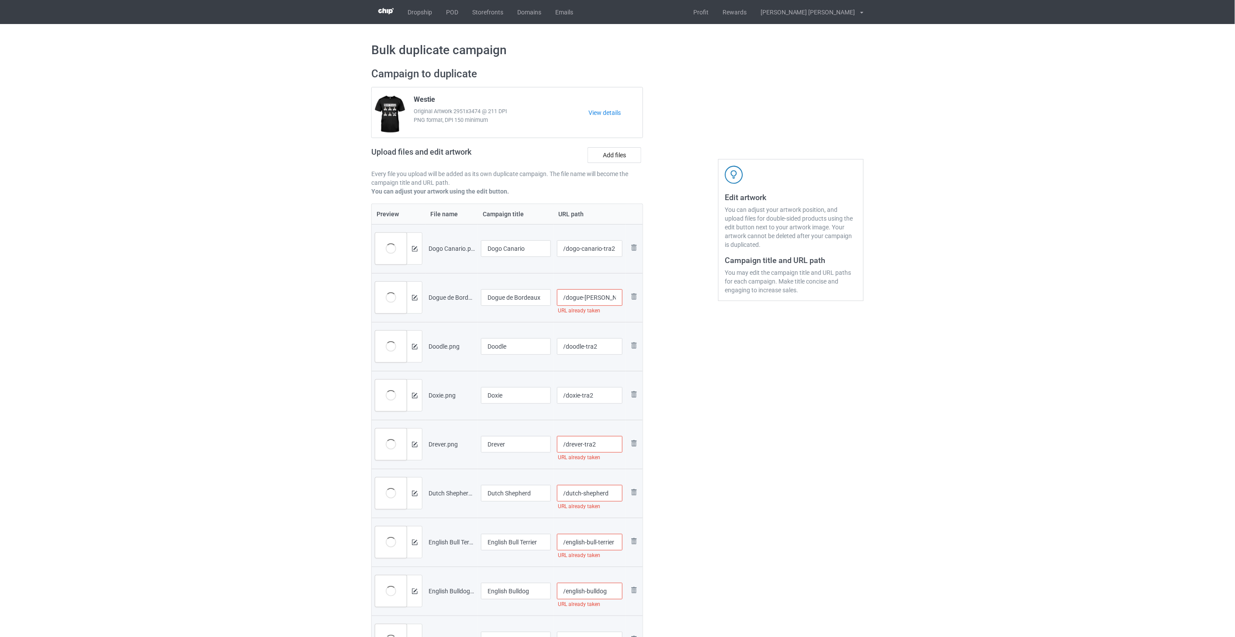
type input "/drever-tra2"
click at [615, 491] on input "/dutch-shepherd" at bounding box center [590, 493] width 66 height 17
paste input "-tra2"
type input "/dutch-shepherd-tra2"
click at [703, 500] on div at bounding box center [680, 645] width 63 height 1168
